Goal: Task Accomplishment & Management: Manage account settings

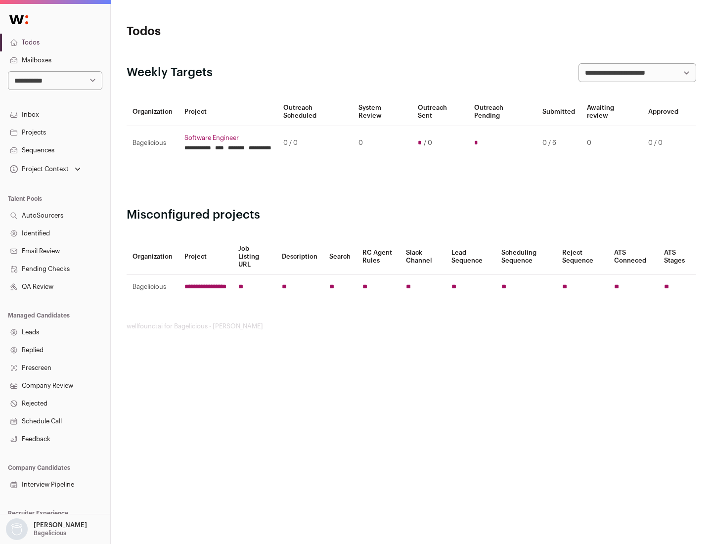
click at [55, 132] on link "Projects" at bounding box center [55, 133] width 110 height 18
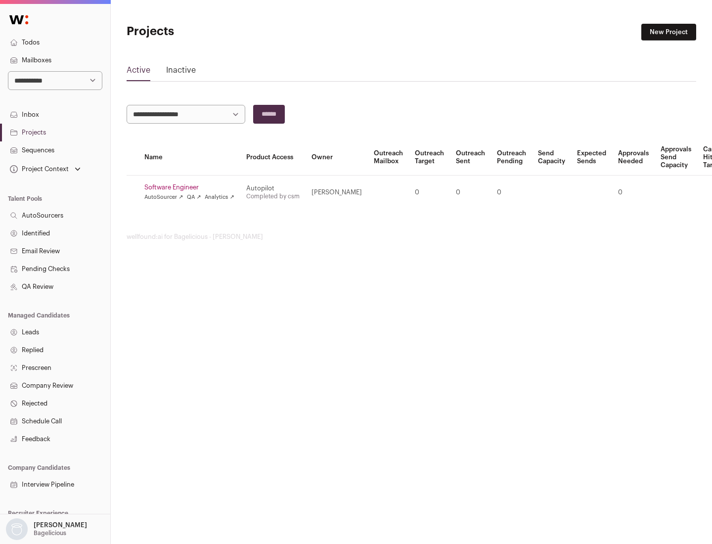
click at [192, 187] on link "Software Engineer" at bounding box center [189, 187] width 90 height 8
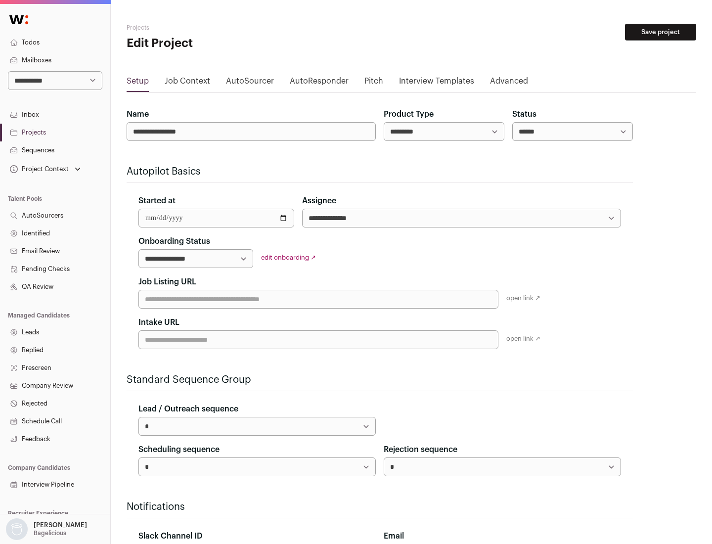
click at [660, 32] on button "Save project" at bounding box center [660, 32] width 71 height 17
